Goal: Task Accomplishment & Management: Use online tool/utility

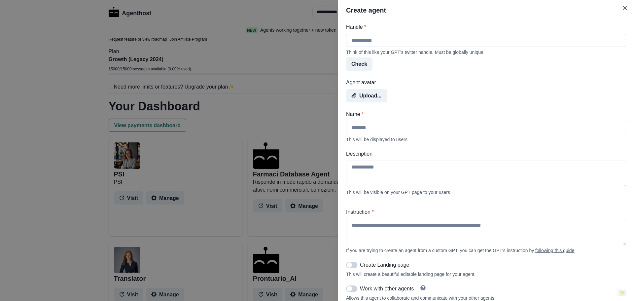
click at [389, 39] on input "Handle *" at bounding box center [486, 40] width 280 height 13
type input "******"
click at [371, 125] on input "Name *" at bounding box center [486, 127] width 280 height 13
type input "******"
click at [372, 96] on button "Upload..." at bounding box center [366, 95] width 41 height 13
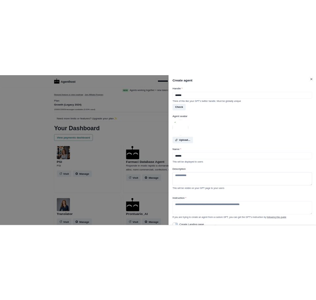
scroll to position [66, 0]
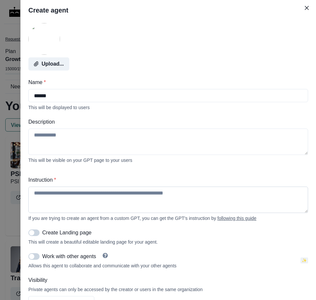
click at [51, 197] on textarea "Instruction *" at bounding box center [168, 200] width 280 height 26
paste textarea "**********"
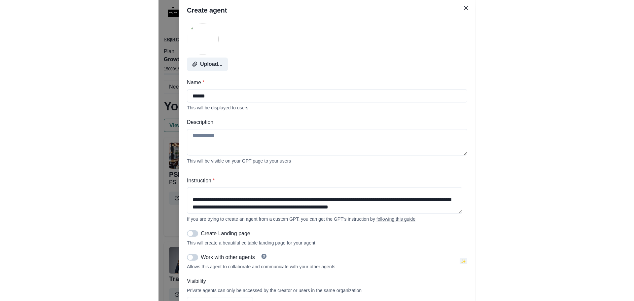
scroll to position [198, 0]
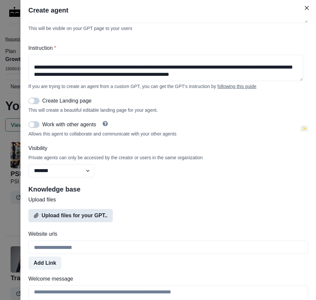
type textarea "**********"
click at [76, 222] on button "Upload files for your GPT.." at bounding box center [70, 215] width 84 height 13
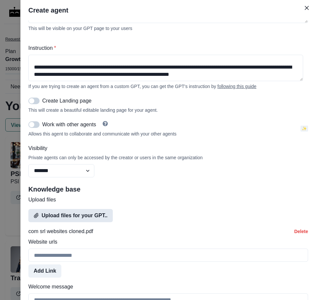
click at [62, 222] on button "Upload files for your GPT.." at bounding box center [70, 215] width 84 height 13
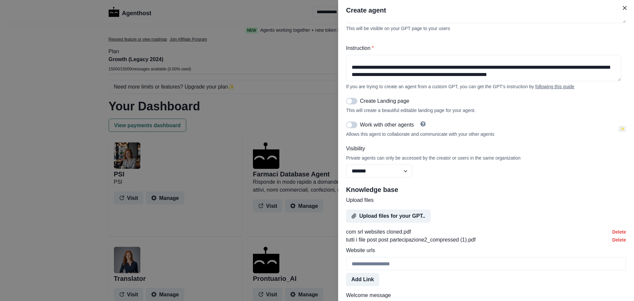
scroll to position [278, 0]
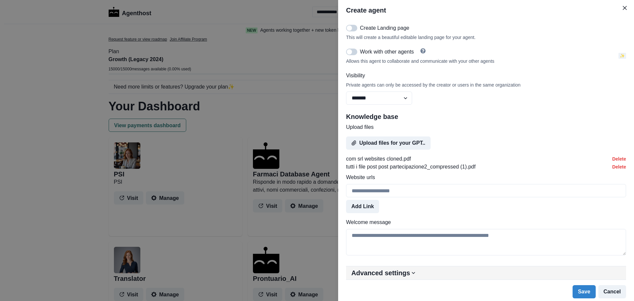
click at [451, 271] on button "Advanced settings" at bounding box center [486, 272] width 280 height 13
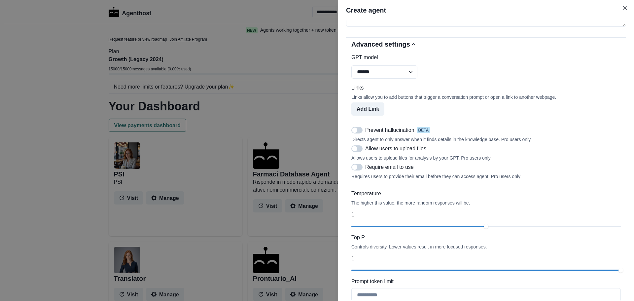
scroll to position [509, 0]
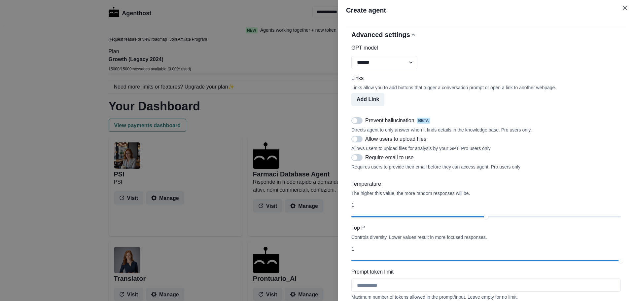
click at [356, 142] on span at bounding box center [354, 138] width 5 height 5
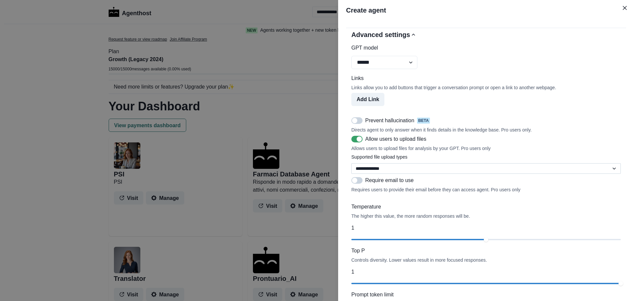
click at [415, 174] on select "**********" at bounding box center [485, 168] width 269 height 11
select select "**********"
click at [351, 173] on select "**********" at bounding box center [485, 168] width 269 height 11
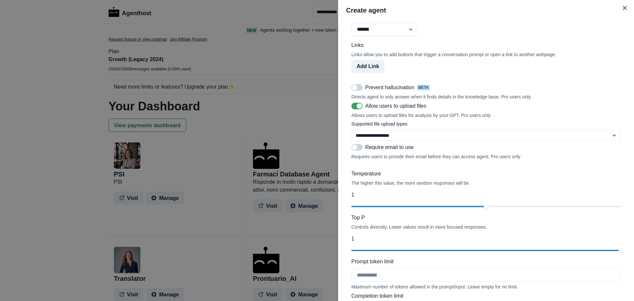
scroll to position [608, 0]
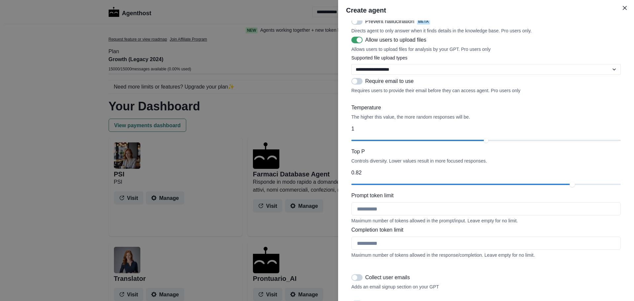
click at [569, 189] on div "Top P Controls diversity. Lower values result in more focused responses. 0.82" at bounding box center [485, 168] width 269 height 41
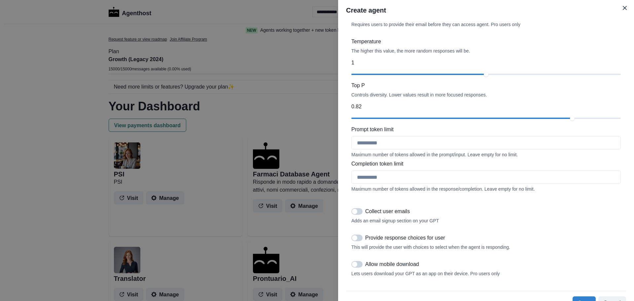
scroll to position [702, 0]
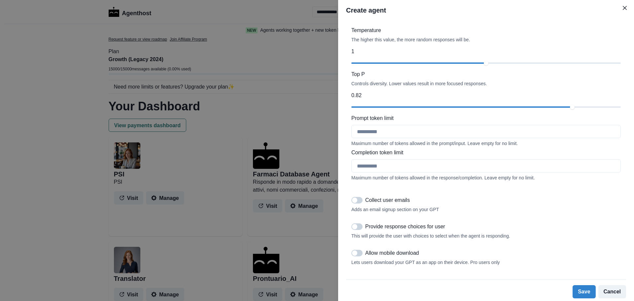
click at [357, 251] on span at bounding box center [354, 252] width 5 height 5
click at [581, 291] on button "Save" at bounding box center [583, 291] width 23 height 13
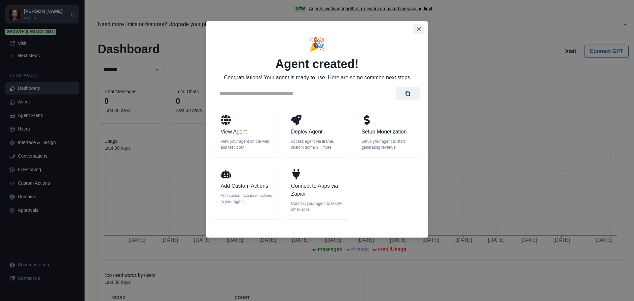
click at [418, 29] on icon "Close" at bounding box center [419, 29] width 4 height 4
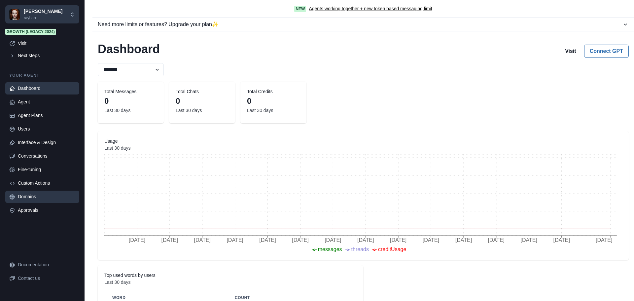
click at [35, 195] on div "Domains" at bounding box center [46, 196] width 57 height 7
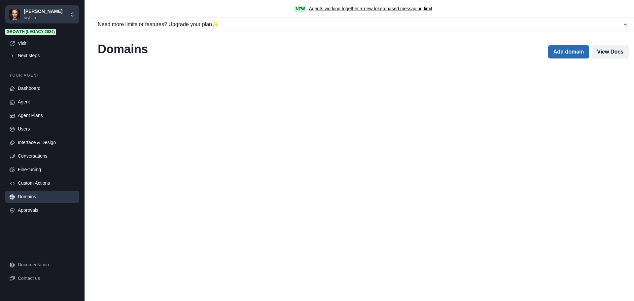
click at [555, 53] on button "Add domain" at bounding box center [568, 51] width 41 height 13
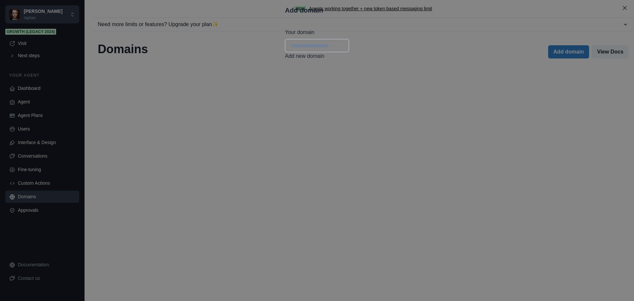
click at [285, 52] on input "Your domain" at bounding box center [317, 45] width 64 height 13
drag, startPoint x: 268, startPoint y: 67, endPoint x: 252, endPoint y: 66, distance: 16.2
click at [285, 52] on input "**********" at bounding box center [317, 45] width 64 height 13
paste input "****"
type input "**********"
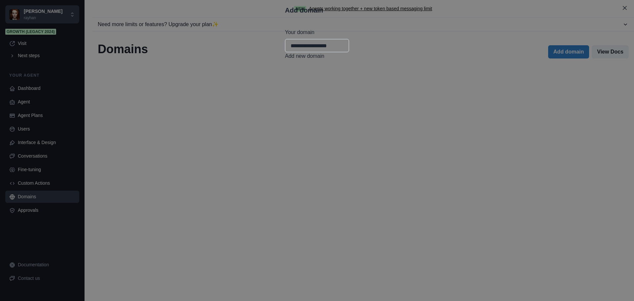
drag, startPoint x: 264, startPoint y: 87, endPoint x: 261, endPoint y: 89, distance: 3.8
click at [285, 60] on button "Add new domain" at bounding box center [304, 56] width 39 height 8
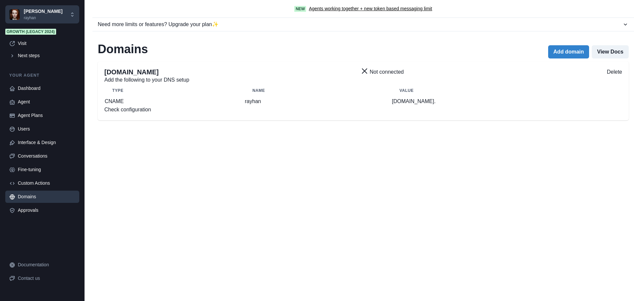
click at [252, 106] on td "rayhan" at bounding box center [318, 101] width 147 height 9
copy td "rayhan"
drag, startPoint x: 433, startPoint y: 115, endPoint x: 373, endPoint y: 114, distance: 60.4
click at [391, 106] on td "[DOMAIN_NAME]." at bounding box center [506, 101] width 230 height 9
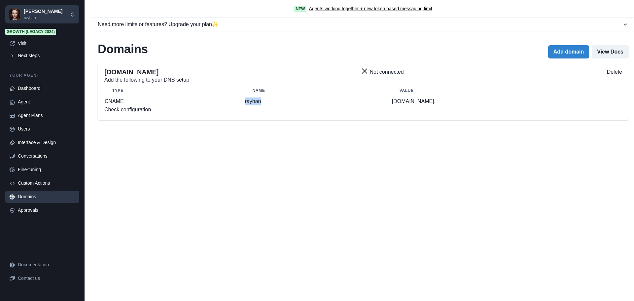
copy p "[DOMAIN_NAME]."
click at [31, 102] on div "Agent" at bounding box center [46, 101] width 57 height 7
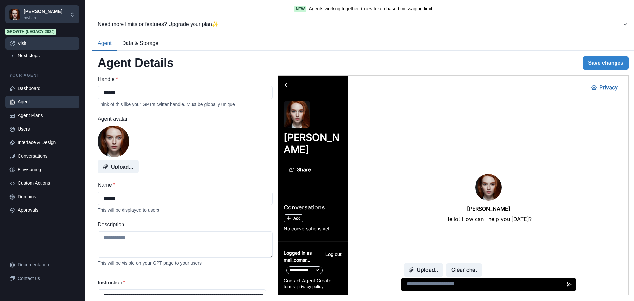
click at [32, 45] on div "Visit" at bounding box center [46, 43] width 57 height 7
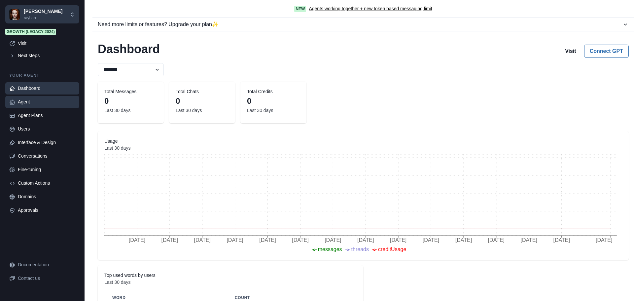
click at [42, 106] on link "Agent" at bounding box center [42, 102] width 74 height 12
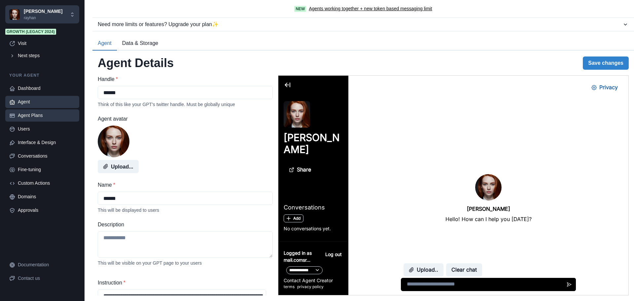
click at [30, 116] on div "Agent Plans" at bounding box center [46, 115] width 57 height 7
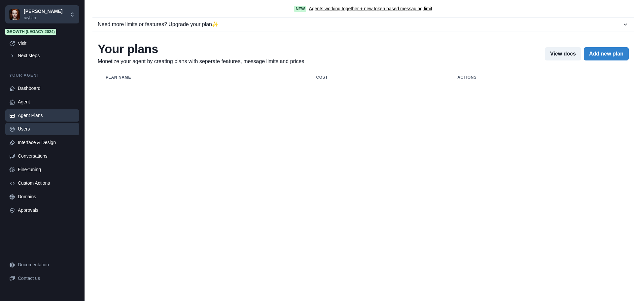
click at [21, 129] on div "Users" at bounding box center [46, 128] width 57 height 7
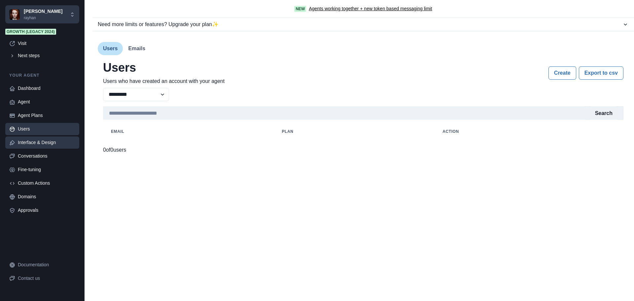
click at [46, 144] on div "Interface & Design" at bounding box center [46, 142] width 57 height 7
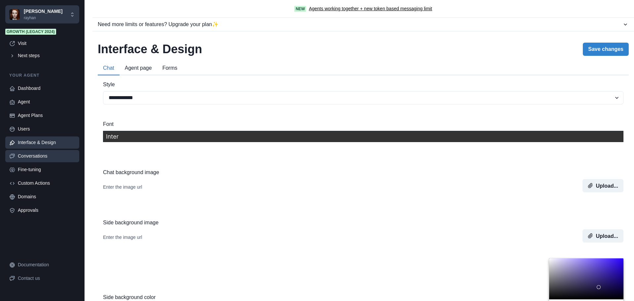
click at [36, 159] on div "Conversations" at bounding box center [46, 155] width 57 height 7
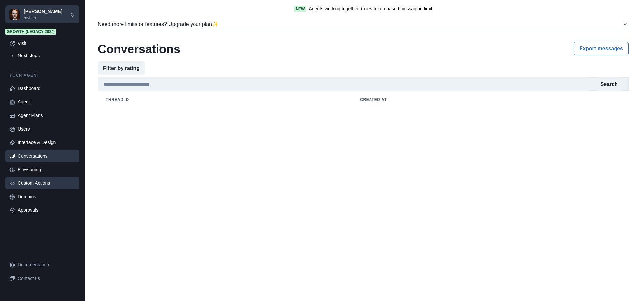
click at [33, 186] on div "Custom Actions" at bounding box center [46, 183] width 57 height 7
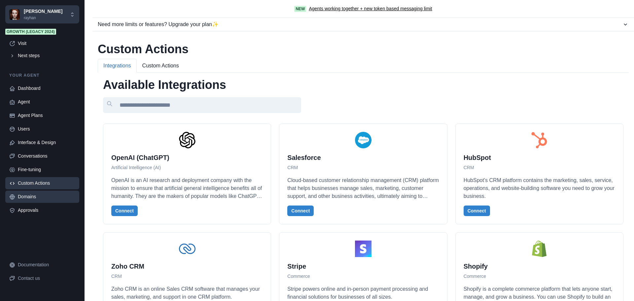
click at [42, 196] on div "Domains" at bounding box center [46, 196] width 57 height 7
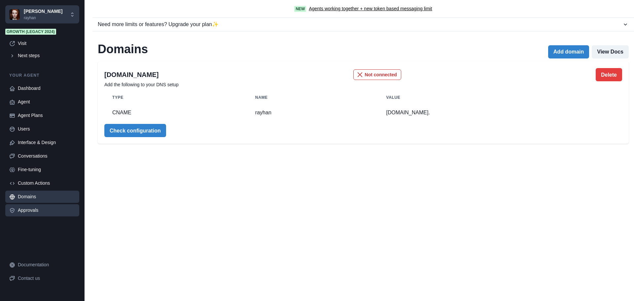
click at [34, 207] on div "Approvals" at bounding box center [46, 210] width 57 height 7
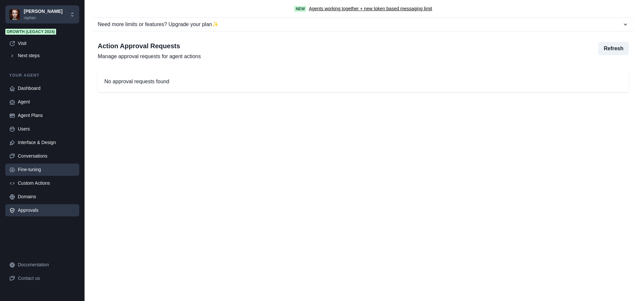
click at [36, 165] on link "Fine-tuning" at bounding box center [42, 169] width 74 height 12
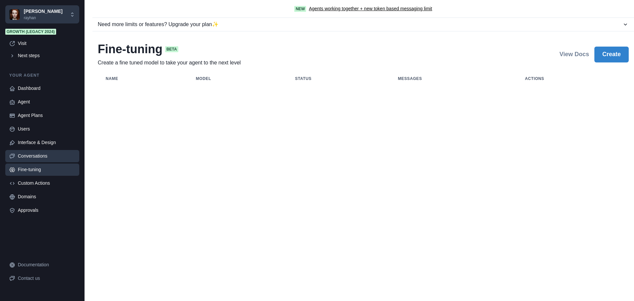
click at [36, 155] on div "Conversations" at bounding box center [46, 155] width 57 height 7
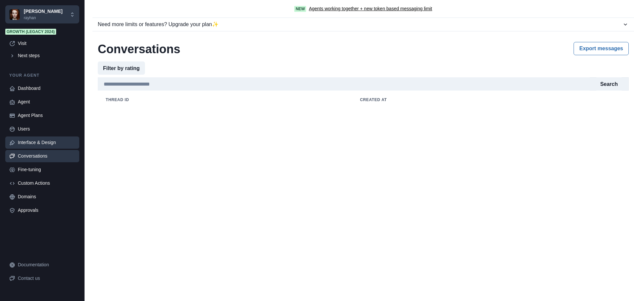
click at [37, 140] on div "Interface & Design" at bounding box center [46, 142] width 57 height 7
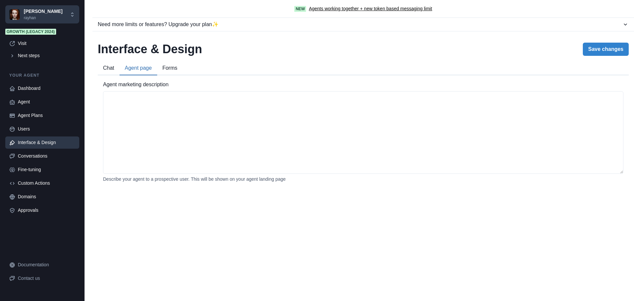
click at [136, 71] on button "Agent page" at bounding box center [138, 68] width 38 height 14
click at [106, 67] on button "Chat" at bounding box center [109, 68] width 22 height 14
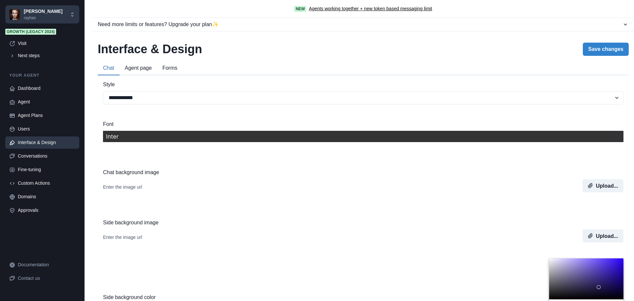
click at [146, 69] on button "Agent page" at bounding box center [138, 68] width 38 height 14
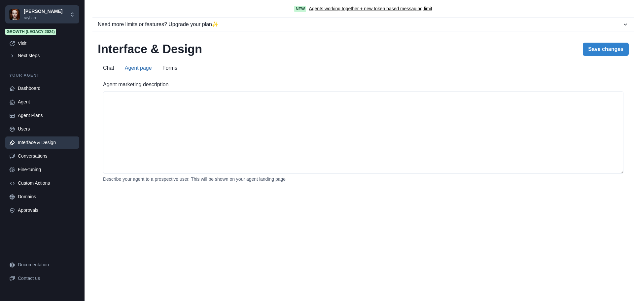
click at [174, 68] on button "Forms" at bounding box center [169, 68] width 25 height 14
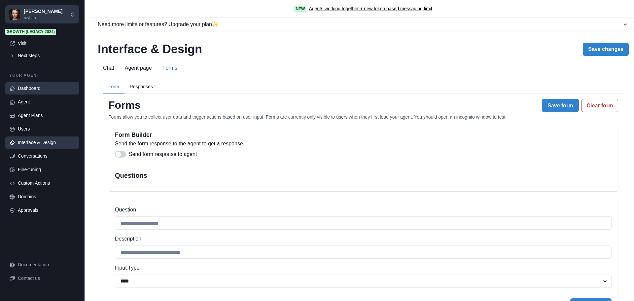
click at [27, 89] on div "Dashboard" at bounding box center [46, 88] width 57 height 7
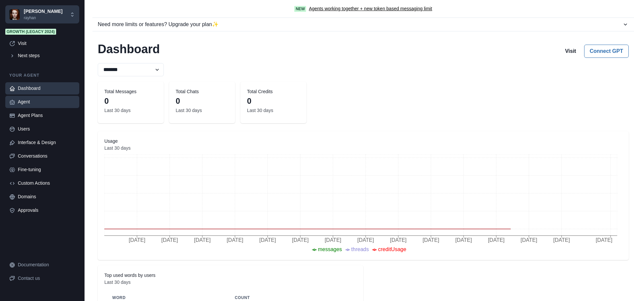
click at [32, 98] on div "Agent" at bounding box center [46, 101] width 57 height 7
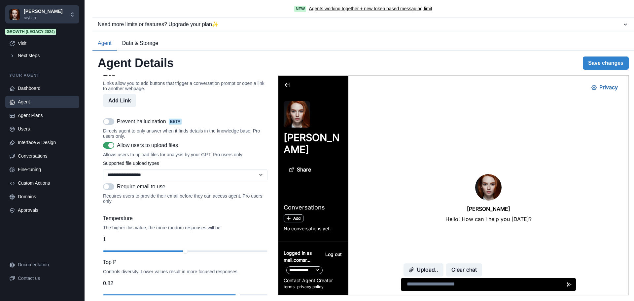
scroll to position [561, 0]
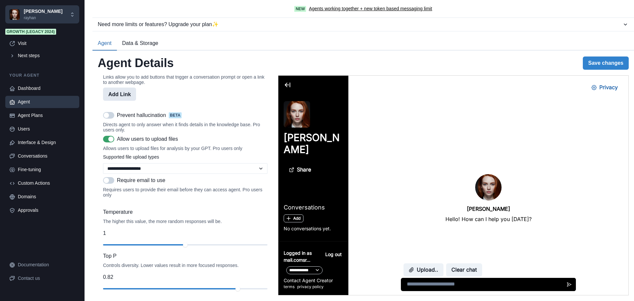
click at [122, 101] on button "Add Link" at bounding box center [119, 93] width 33 height 13
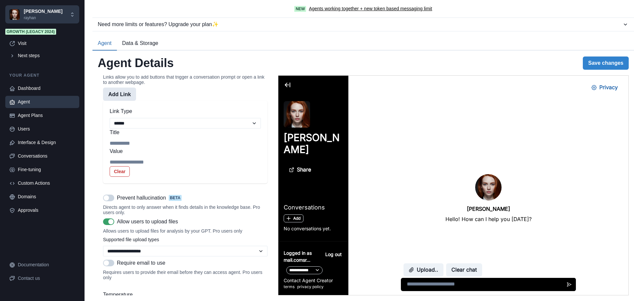
click at [122, 101] on button "Add Link" at bounding box center [119, 93] width 33 height 13
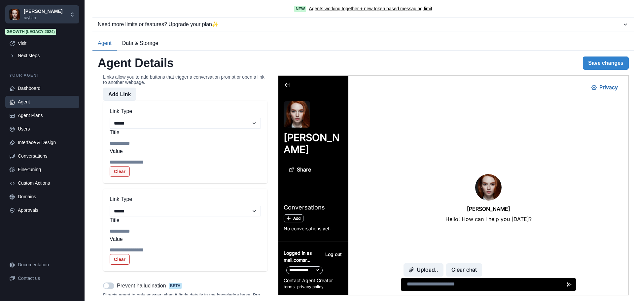
click at [130, 177] on button "Clear" at bounding box center [120, 171] width 20 height 11
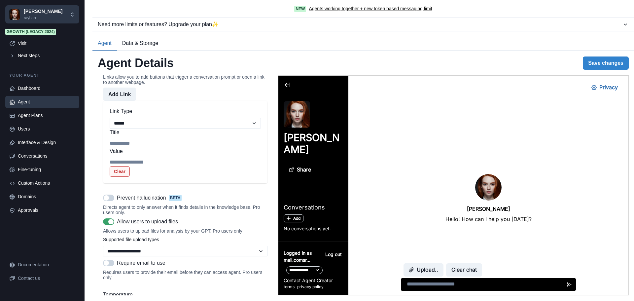
click at [130, 177] on button "Clear" at bounding box center [120, 171] width 20 height 11
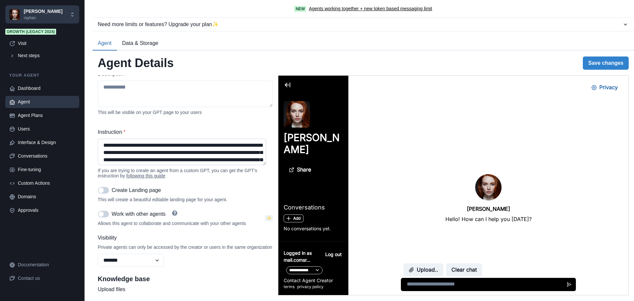
scroll to position [165, 0]
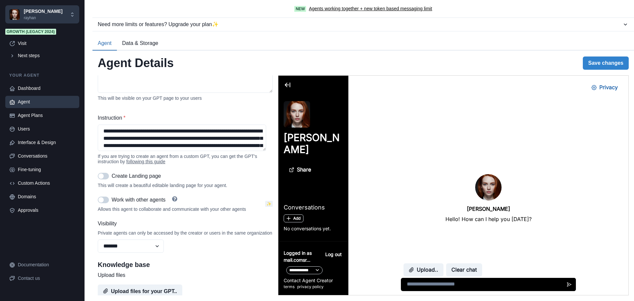
click at [104, 179] on span at bounding box center [103, 176] width 11 height 7
click at [105, 178] on span at bounding box center [103, 176] width 11 height 7
click at [40, 127] on div "Users" at bounding box center [46, 128] width 57 height 7
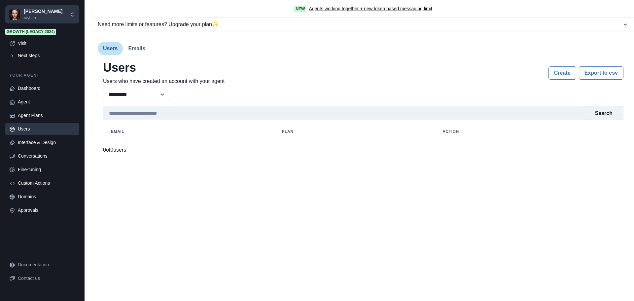
click at [138, 49] on button "Emails" at bounding box center [137, 48] width 28 height 13
click at [115, 50] on button "Users" at bounding box center [110, 48] width 25 height 13
click at [29, 100] on div "Agent" at bounding box center [46, 101] width 57 height 7
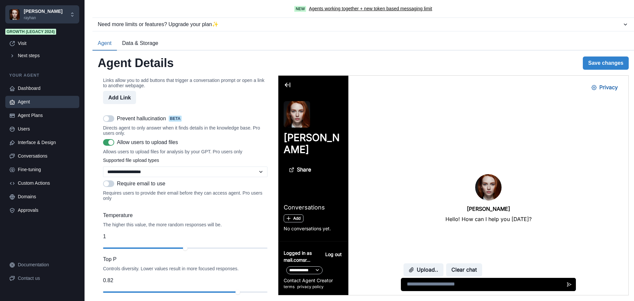
scroll to position [594, 0]
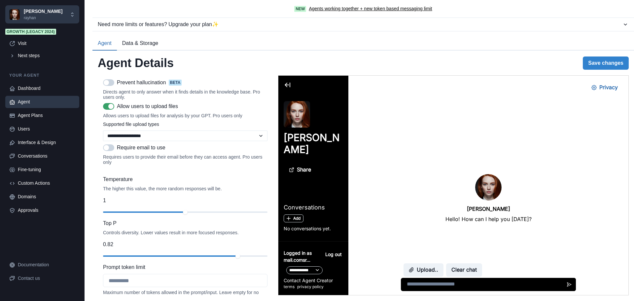
click at [110, 151] on span at bounding box center [108, 147] width 11 height 7
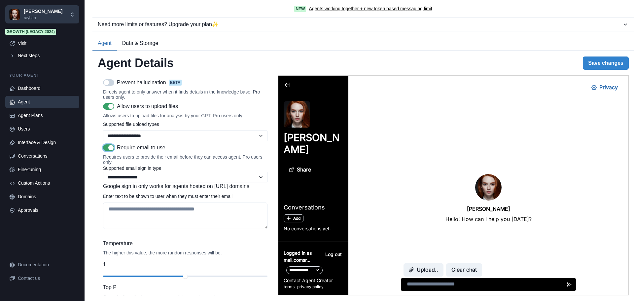
click at [108, 151] on span at bounding box center [108, 147] width 11 height 7
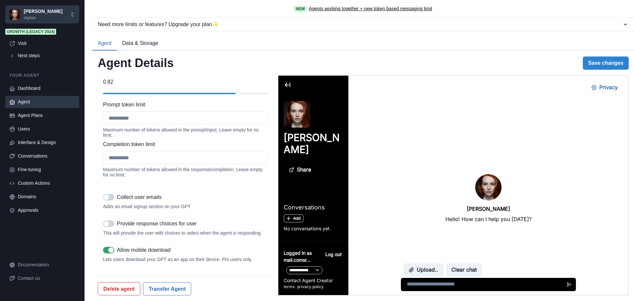
scroll to position [792, 0]
click at [107, 194] on span at bounding box center [106, 196] width 5 height 5
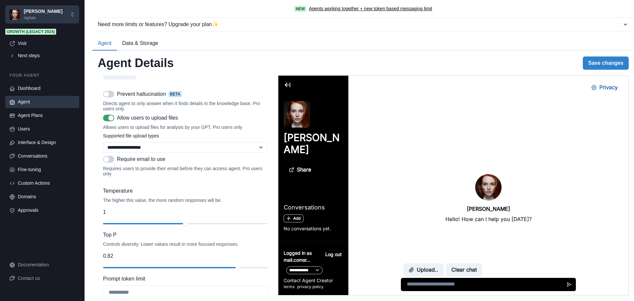
scroll to position [561, 0]
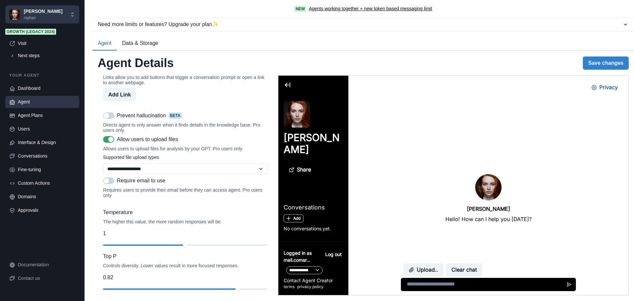
click at [110, 184] on span at bounding box center [108, 180] width 11 height 7
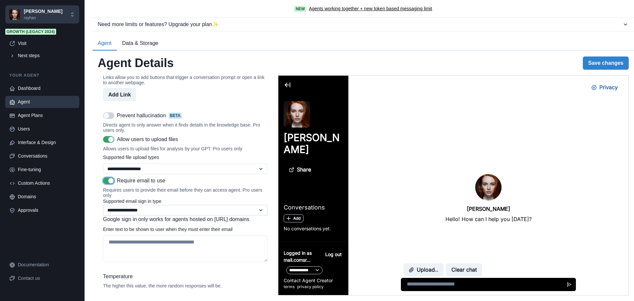
click at [153, 215] on select "**********" at bounding box center [185, 210] width 164 height 11
select select "*****"
click at [103, 215] on select "**********" at bounding box center [185, 210] width 164 height 11
click at [599, 61] on button "Save changes" at bounding box center [606, 62] width 46 height 13
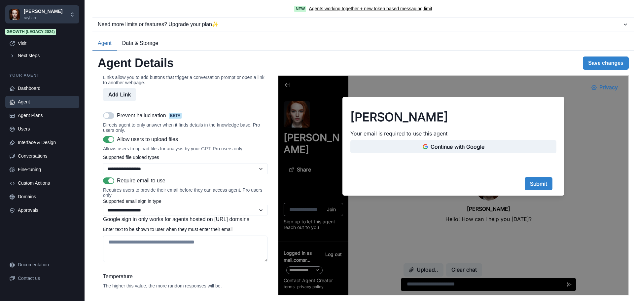
scroll to position [0, 0]
click at [22, 44] on div "Visit" at bounding box center [46, 43] width 57 height 7
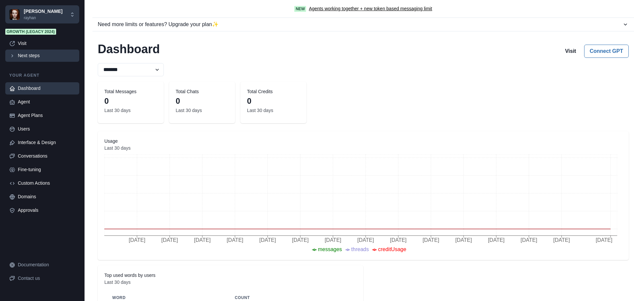
click at [42, 55] on div "Next steps" at bounding box center [46, 55] width 57 height 7
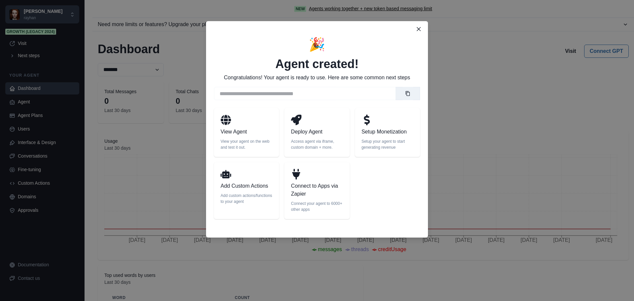
click at [317, 135] on p "Deploy Agent" at bounding box center [317, 132] width 52 height 8
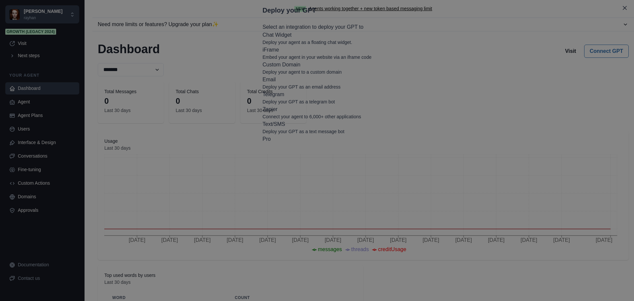
click at [262, 105] on p "Deploy your GPT as a telegram bot" at bounding box center [316, 101] width 109 height 7
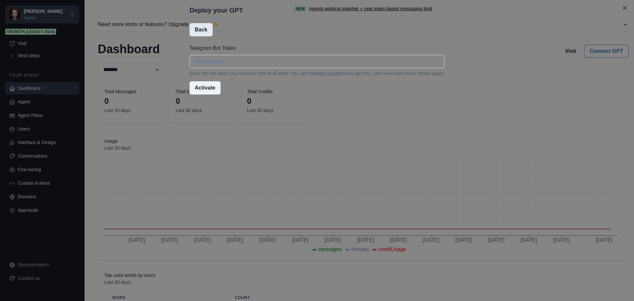
click at [209, 36] on button "Back" at bounding box center [200, 29] width 23 height 13
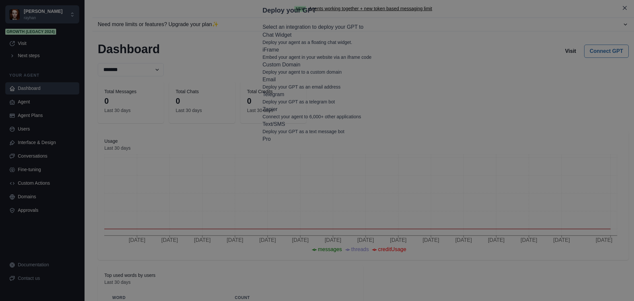
click at [345, 76] on p "Deploy your agent to a custom domain" at bounding box center [316, 72] width 109 height 7
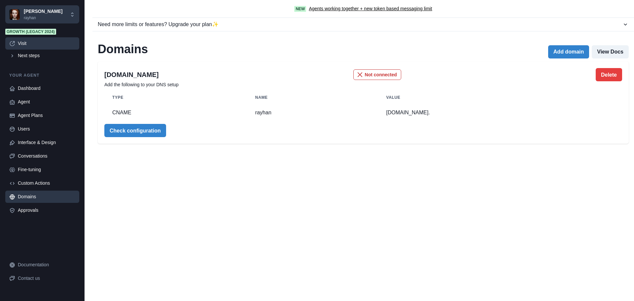
click at [30, 47] on link "Visit" at bounding box center [42, 43] width 74 height 12
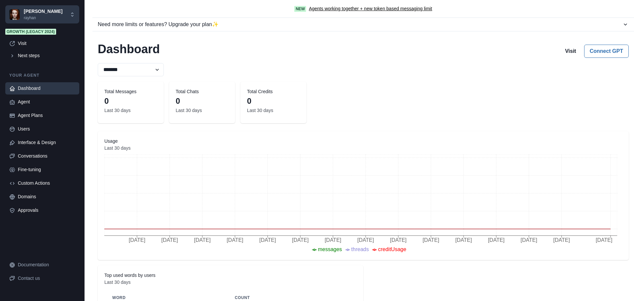
select select "*****"
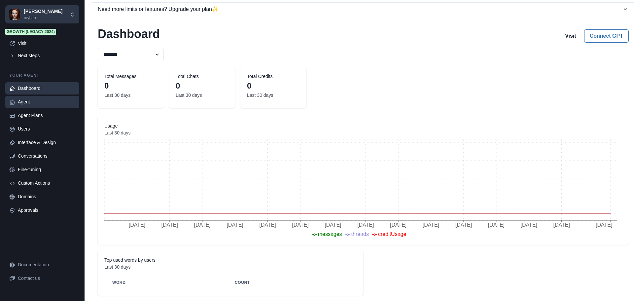
click at [23, 103] on div "Agent" at bounding box center [46, 101] width 57 height 7
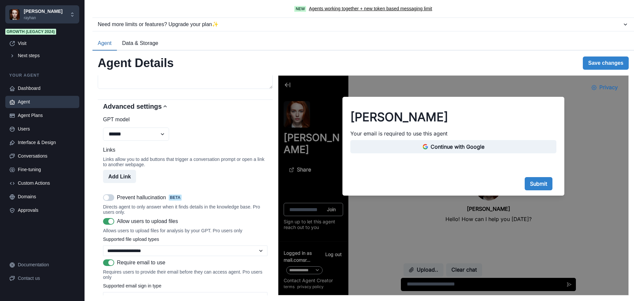
scroll to position [528, 0]
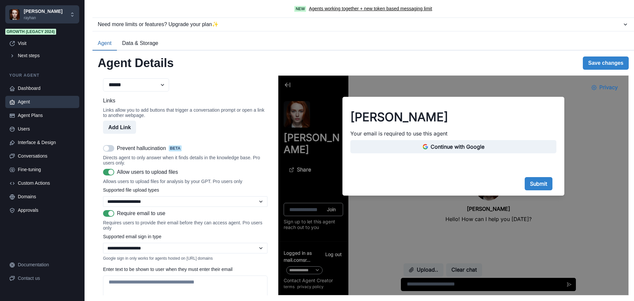
click at [110, 216] on span at bounding box center [110, 213] width 5 height 5
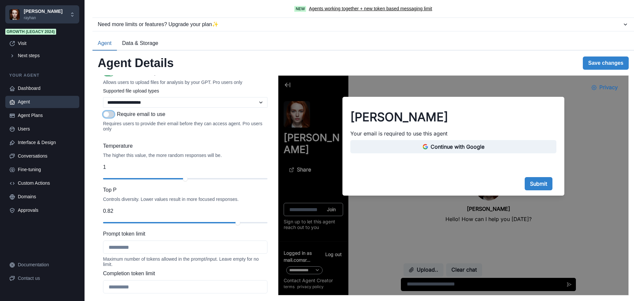
scroll to position [759, 0]
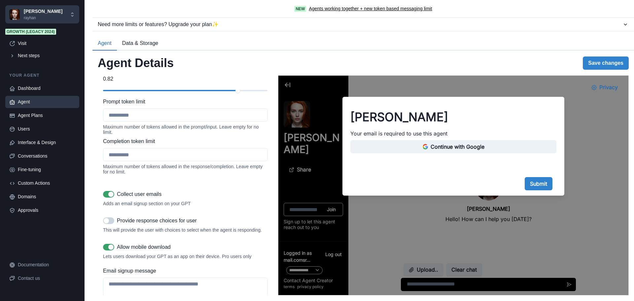
click at [108, 197] on span at bounding box center [108, 194] width 11 height 7
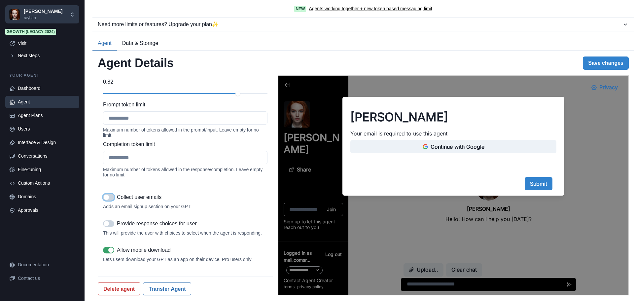
scroll to position [792, 0]
click at [606, 63] on button "Save changes" at bounding box center [606, 62] width 46 height 13
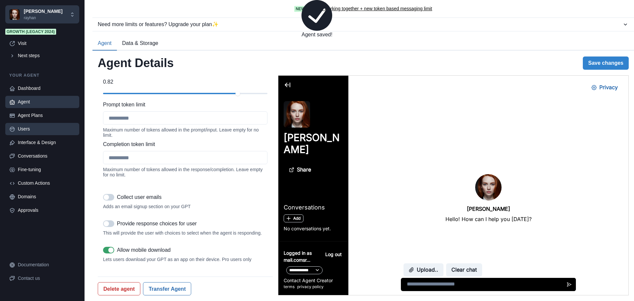
scroll to position [0, 0]
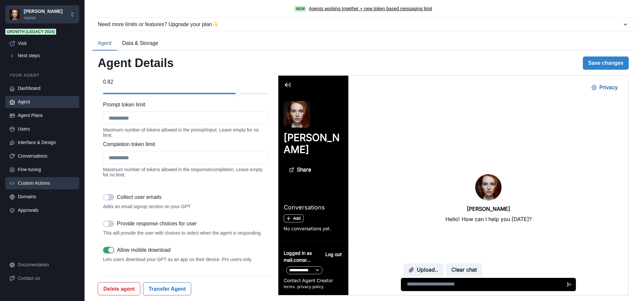
click at [51, 185] on div "Custom Actions" at bounding box center [46, 183] width 57 height 7
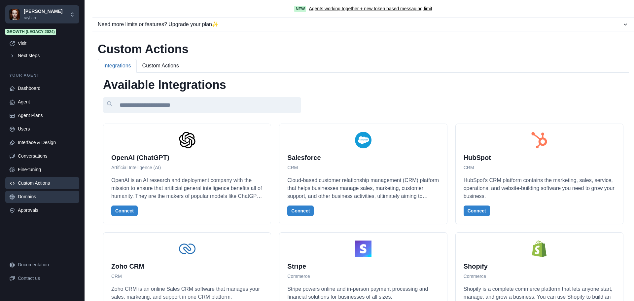
click at [39, 193] on link "Domains" at bounding box center [42, 196] width 74 height 12
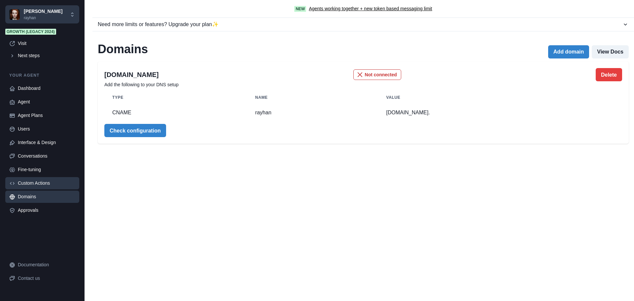
click at [41, 186] on link "Custom Actions" at bounding box center [42, 183] width 74 height 12
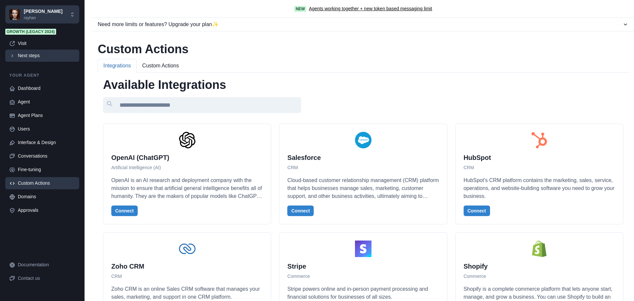
click at [28, 55] on div "Next steps" at bounding box center [46, 55] width 57 height 7
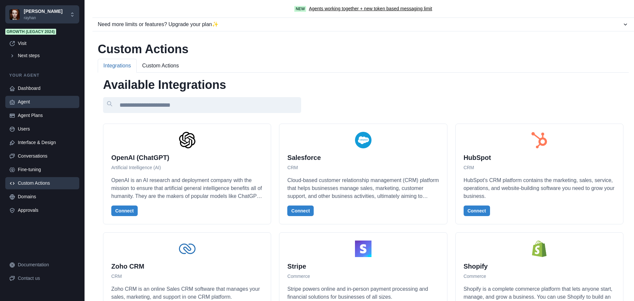
click at [34, 106] on link "Agent" at bounding box center [42, 102] width 74 height 12
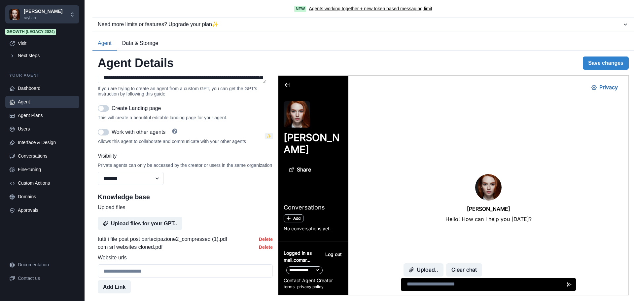
scroll to position [198, 0]
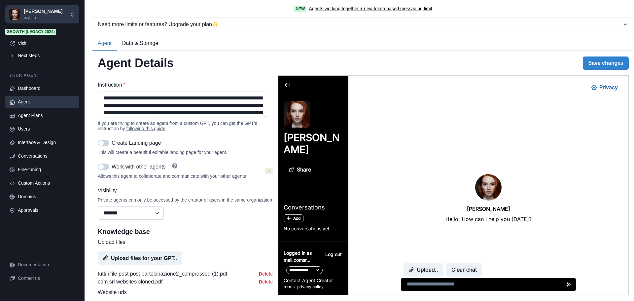
click at [120, 219] on select "******* ******** ******" at bounding box center [131, 212] width 66 height 13
select select "********"
click at [98, 214] on select "******* ******** ******" at bounding box center [131, 212] width 66 height 13
click at [608, 62] on button "Save changes" at bounding box center [606, 62] width 46 height 13
